Goal: Register for event/course

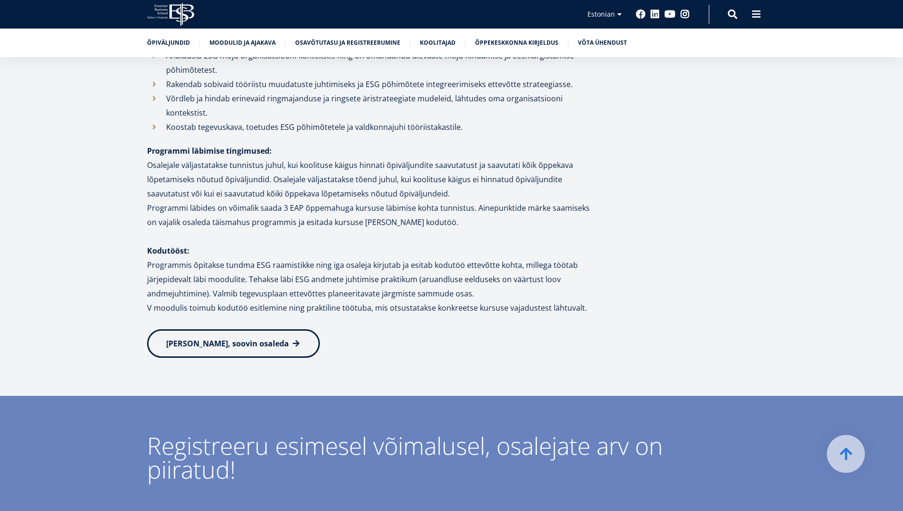
scroll to position [1237, 0]
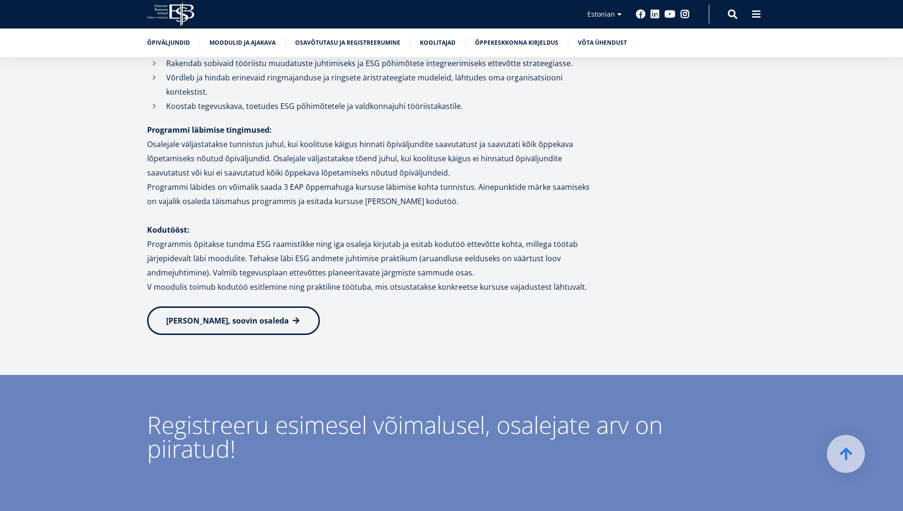
click at [233, 315] on span "[PERSON_NAME], soovin osaleda" at bounding box center [227, 320] width 123 height 10
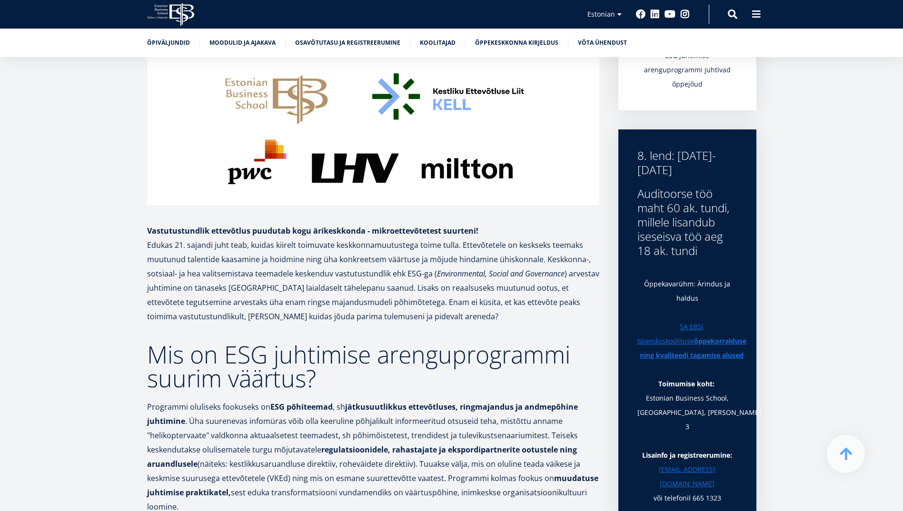
scroll to position [305, 0]
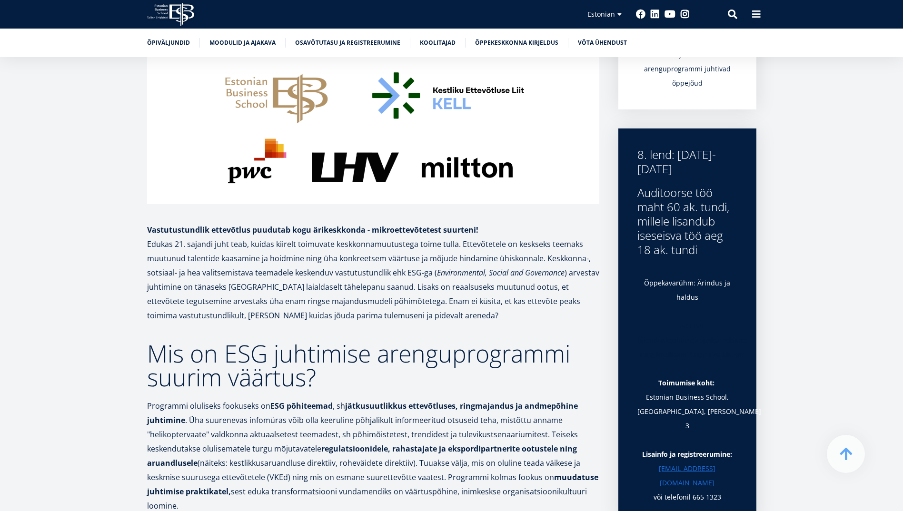
click at [720, 351] on strong "õppekorralduse ning kvaliteedi tagamise alused" at bounding box center [693, 346] width 107 height 23
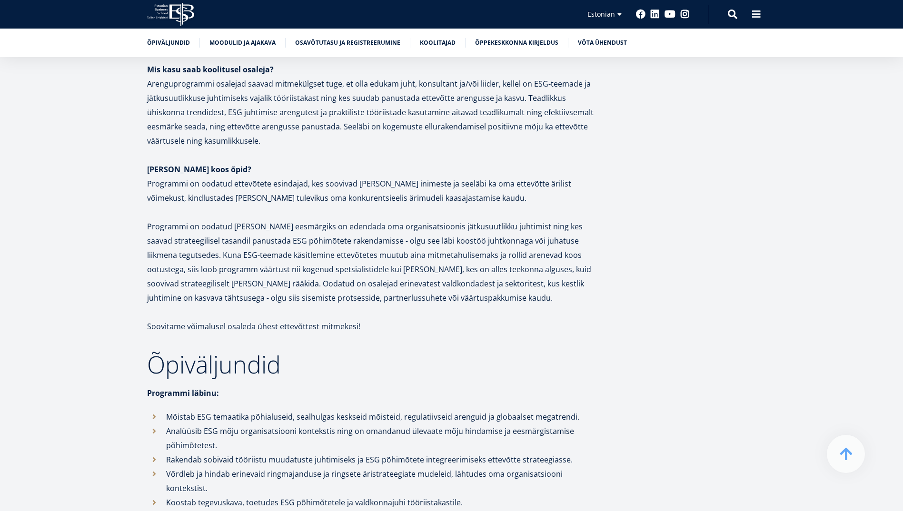
scroll to position [1018, 0]
